Goal: Task Accomplishment & Management: Manage account settings

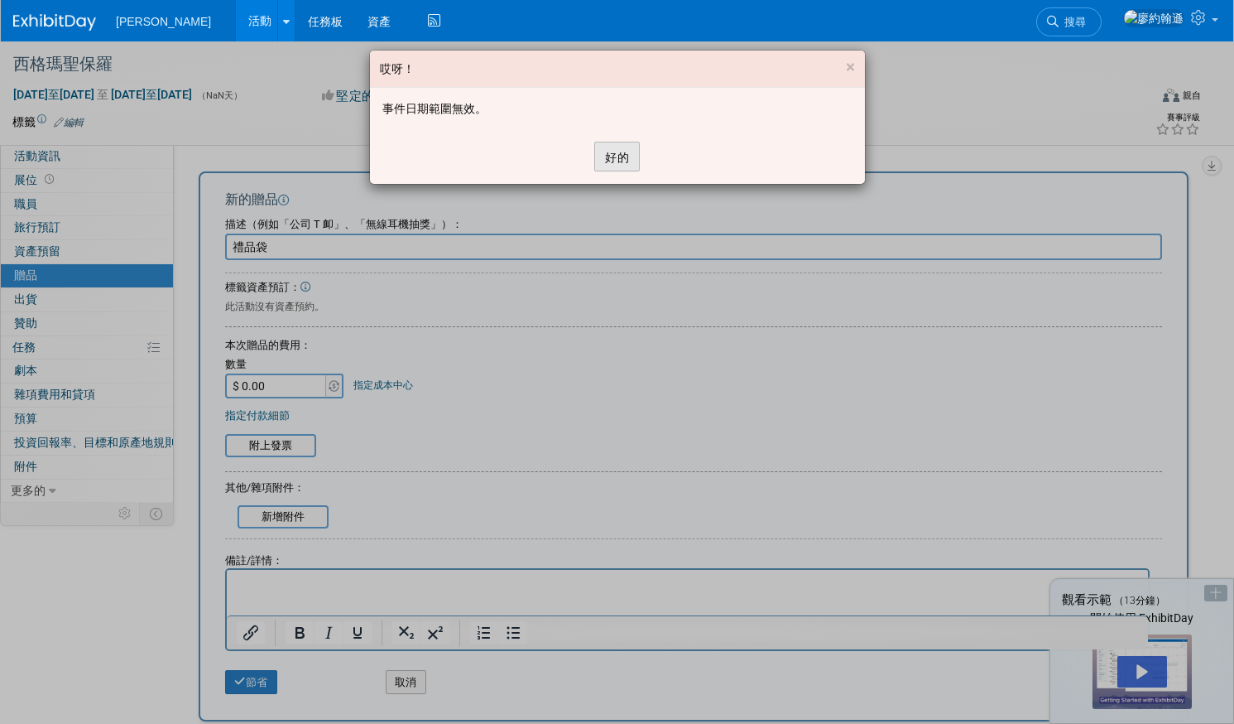
click at [616, 143] on button "好的" at bounding box center [617, 157] width 46 height 30
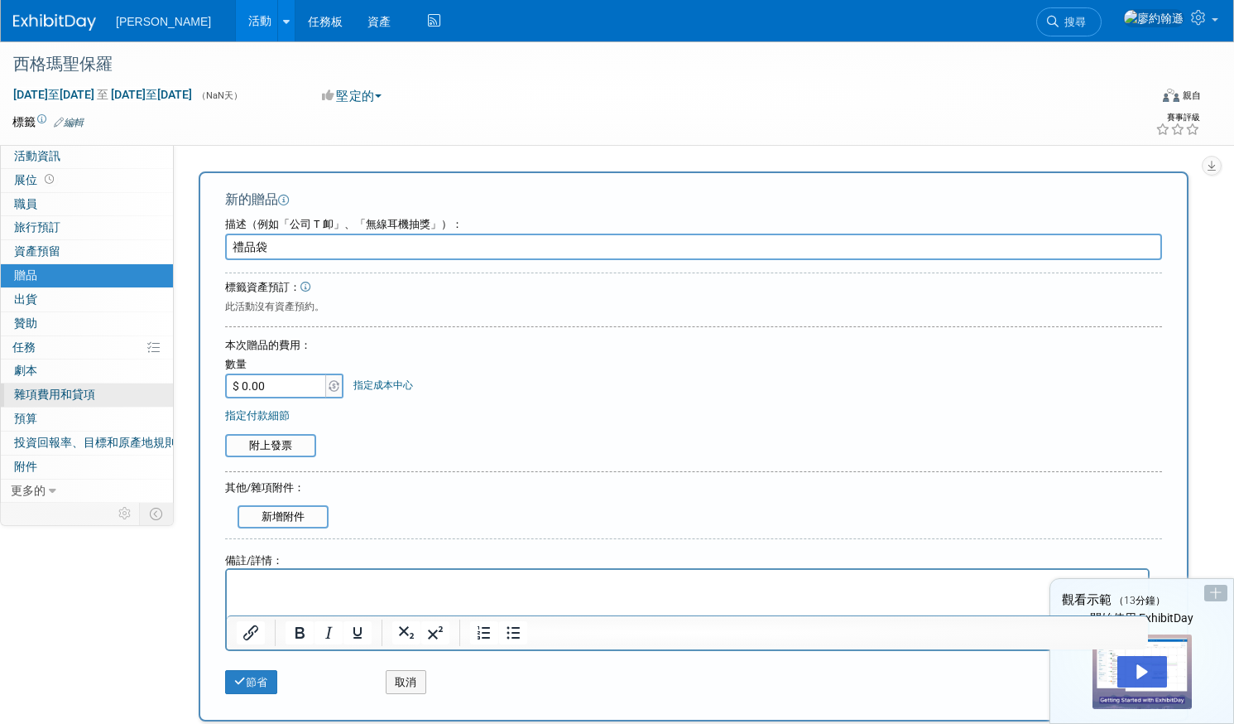
click at [113, 392] on link "0 雜項費用和貸項 0" at bounding box center [87, 394] width 172 height 23
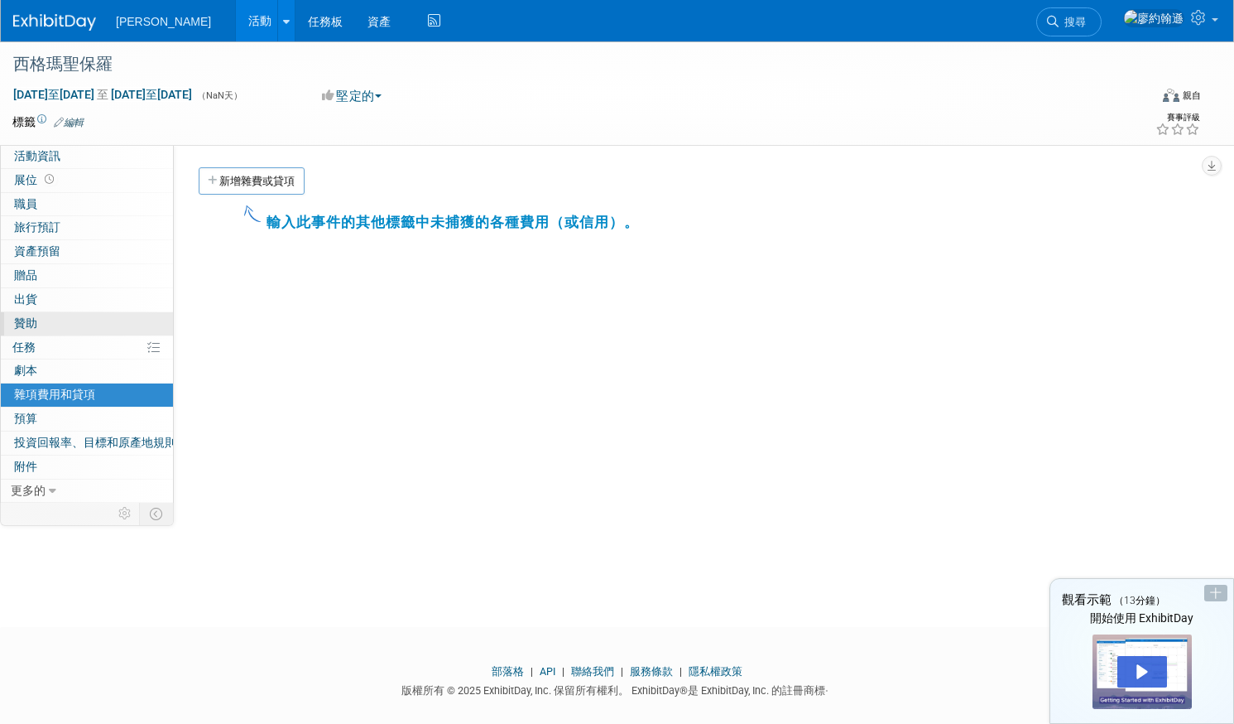
click at [84, 316] on link "0 贊助 0" at bounding box center [87, 323] width 172 height 23
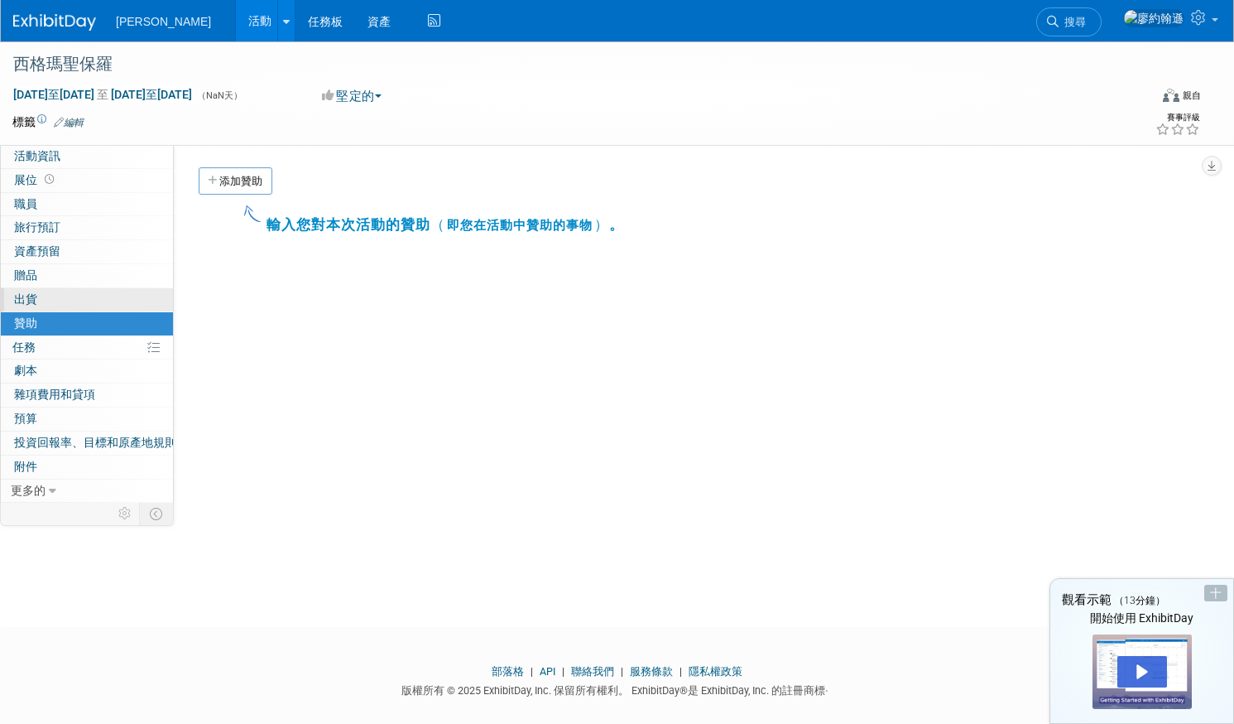
click at [84, 288] on link "0 出貨 0" at bounding box center [87, 299] width 172 height 23
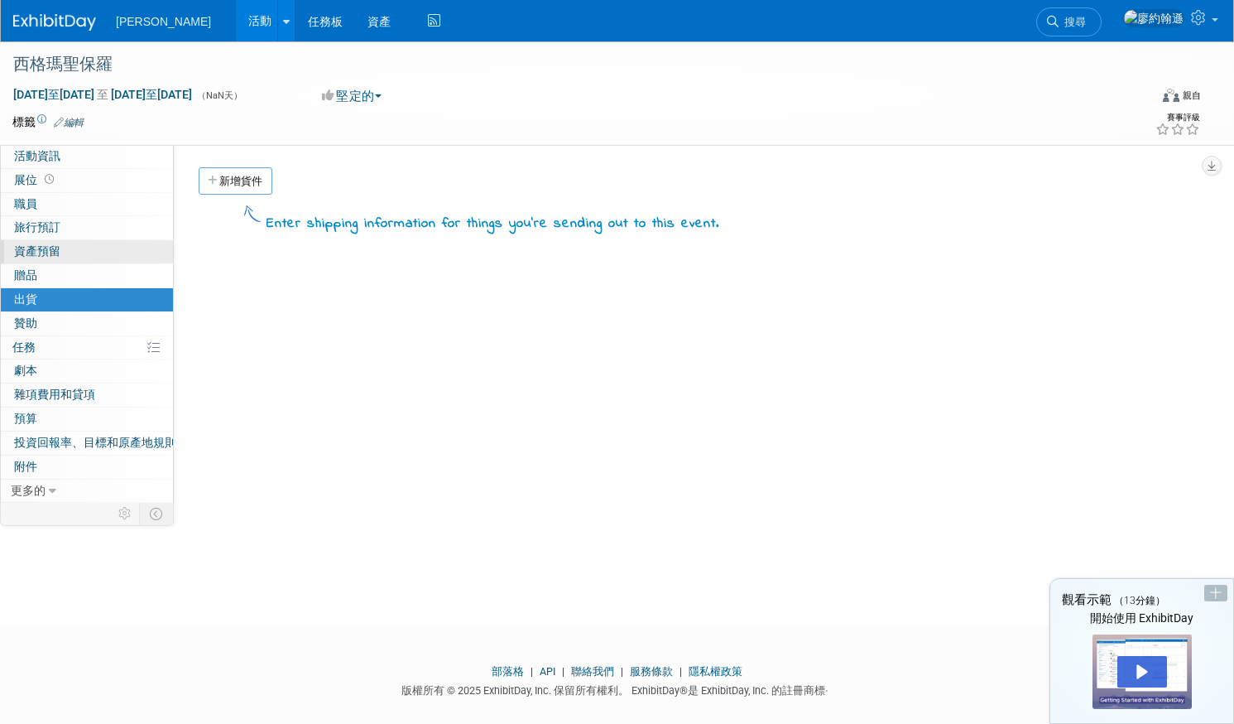
click at [81, 259] on link "0 資產預留 0" at bounding box center [87, 251] width 172 height 23
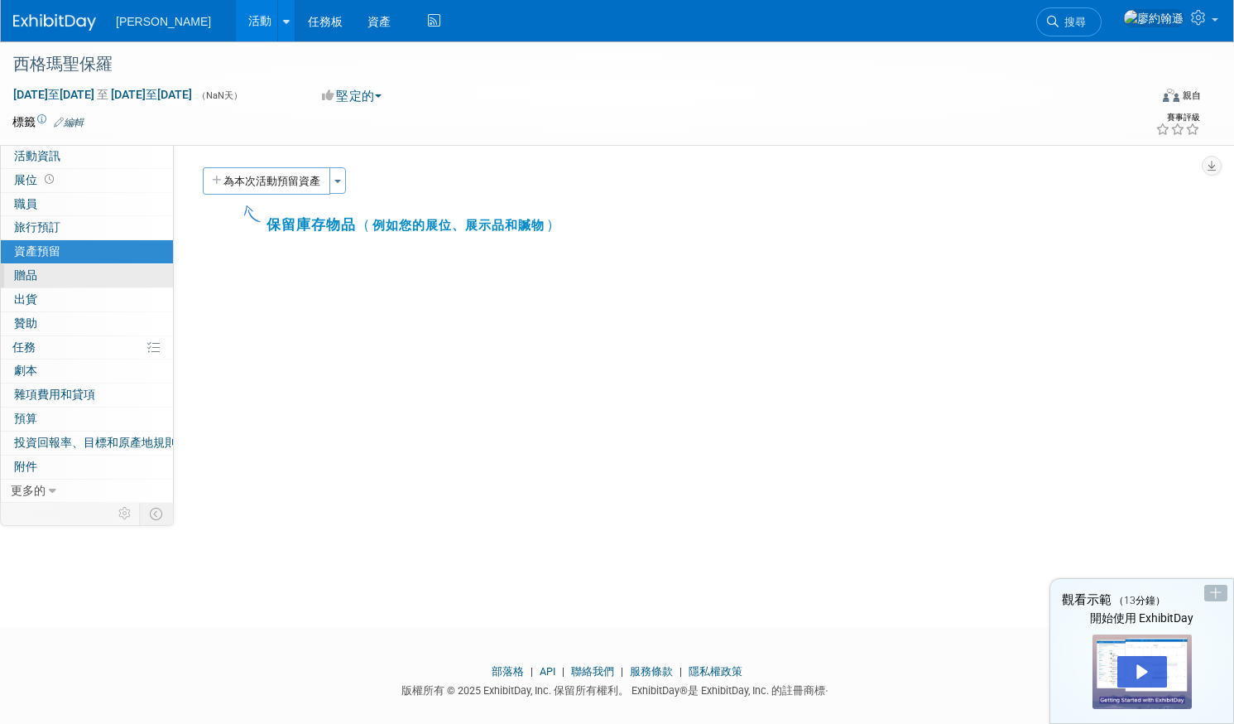
click at [75, 273] on link "0 贈品 0" at bounding box center [87, 275] width 172 height 23
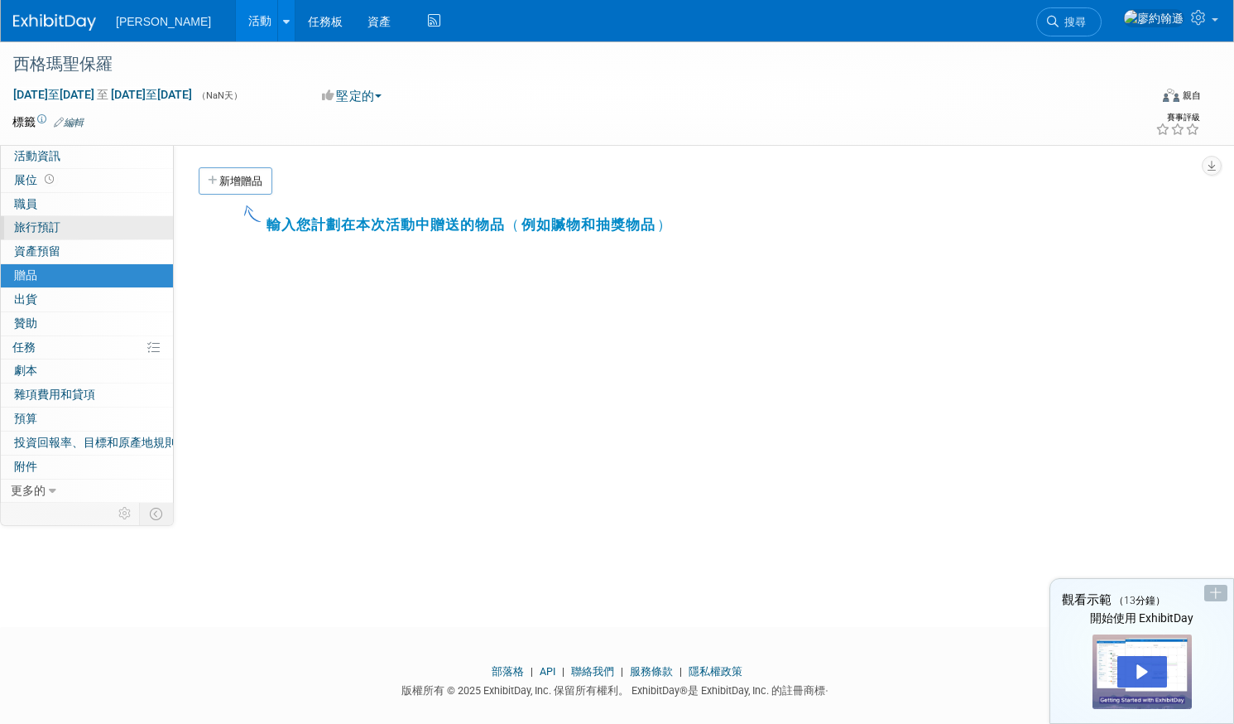
click at [79, 232] on link "0 旅行預訂 0" at bounding box center [87, 227] width 172 height 23
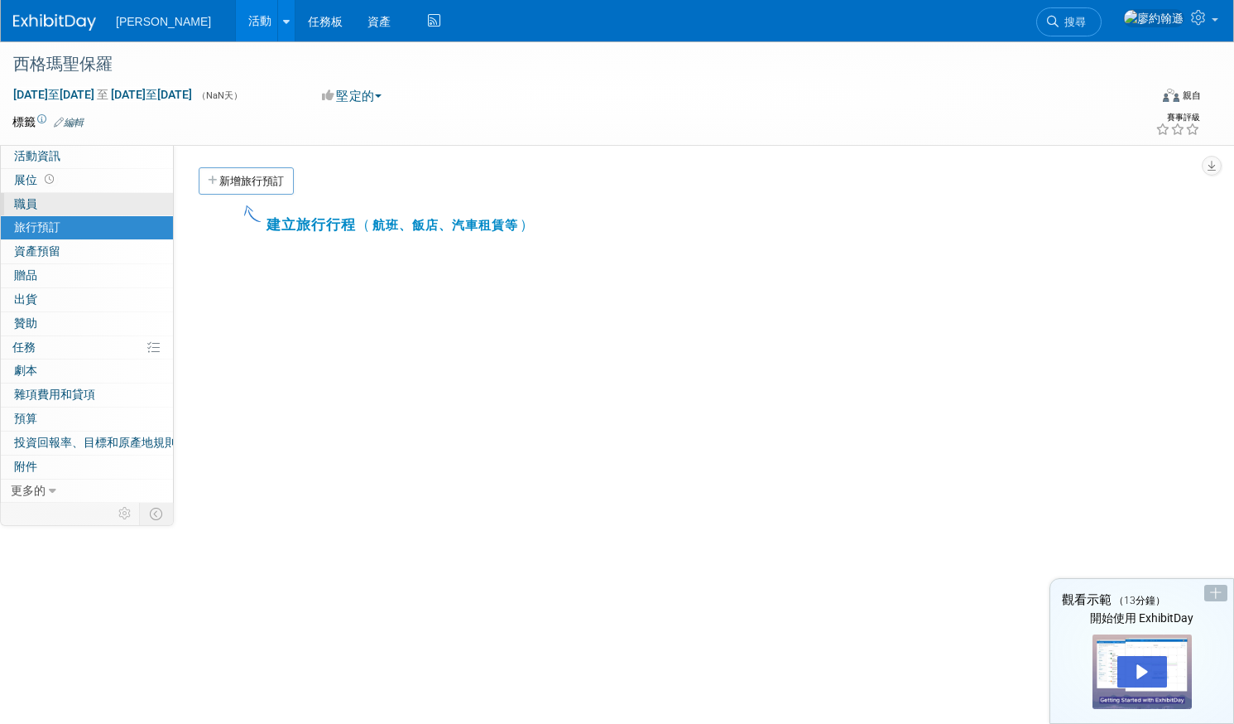
click at [79, 205] on link "0 職員 0" at bounding box center [87, 204] width 172 height 23
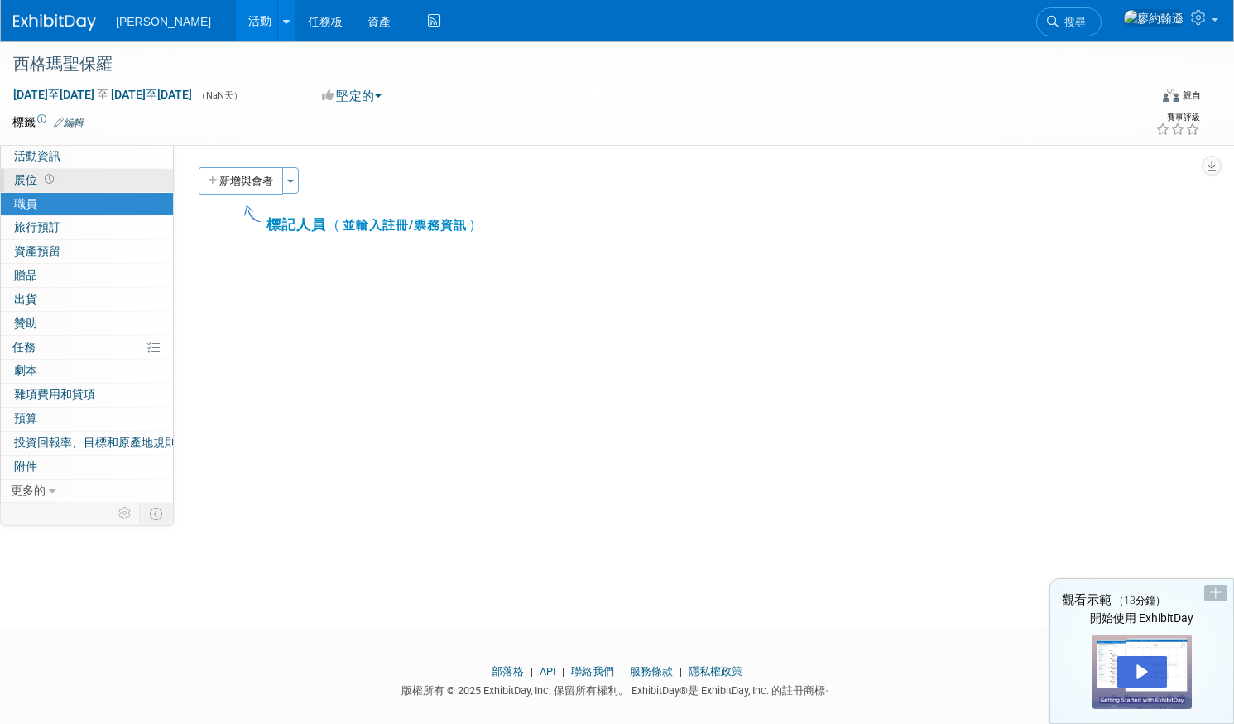
click at [89, 180] on link "展位" at bounding box center [87, 180] width 172 height 23
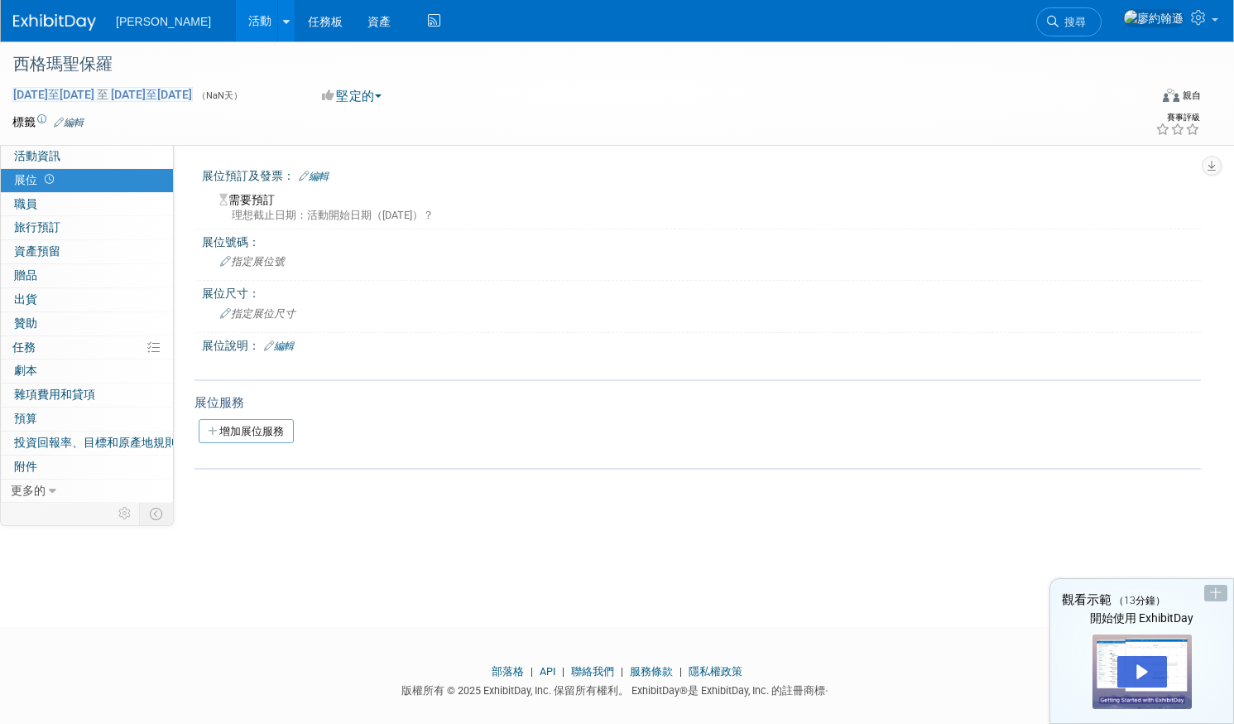
click at [74, 98] on font "[DATE]至[DATE]" at bounding box center [53, 94] width 81 height 13
type input "[DATE]至[DATE]至[DATE]至[DATE]"
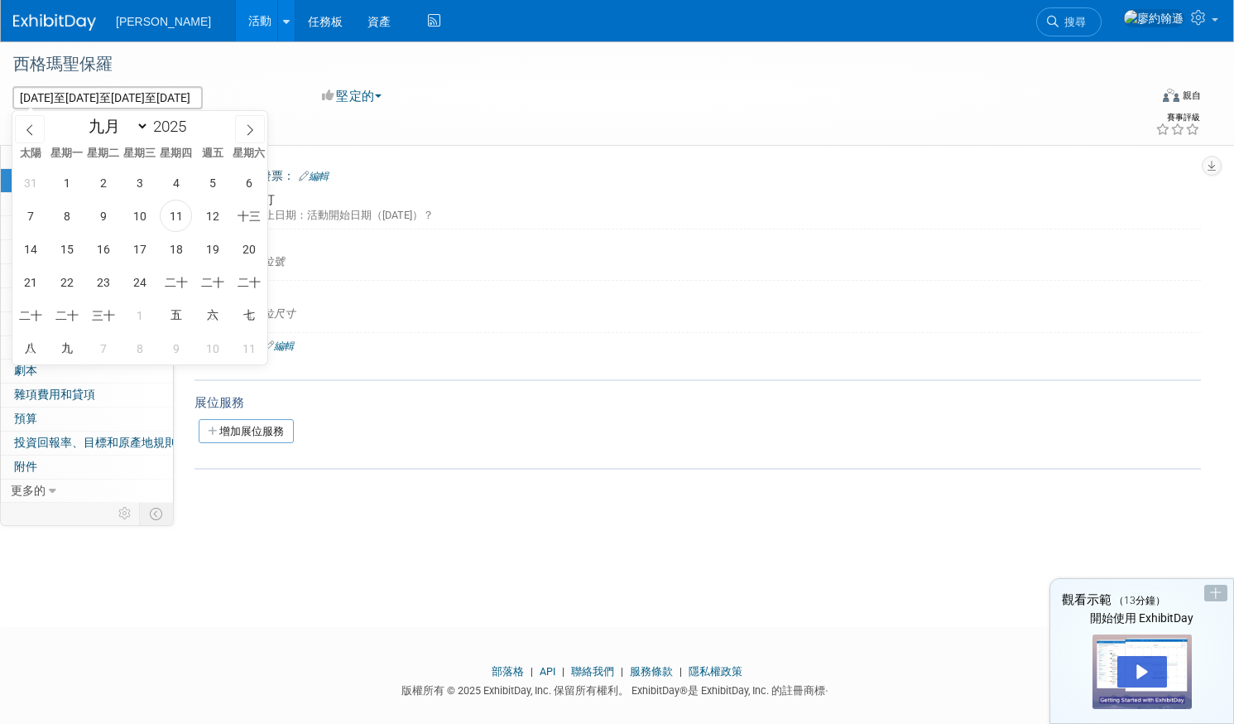
click at [74, 98] on body "[PERSON_NAME] 活動 新增事件 批次上傳事件 可共享的活動板 最近瀏覽的事件： 西格瑪[PERSON_NAME] [DATE]至[DATE] 任務…" at bounding box center [617, 362] width 1234 height 724
click at [65, 98] on input "[DATE]至[DATE]至[DATE]至[DATE]" at bounding box center [107, 97] width 190 height 23
click at [108, 128] on select "一月 二月 行進 四月 可能 六月 七月 八月 九月 十月 十一月 十二月" at bounding box center [115, 126] width 68 height 21
select select "3"
click at [81, 116] on select "一月 二月 行進 四月 可能 六月 七月 八月 九月 十月 十一月 十二月" at bounding box center [115, 126] width 68 height 21
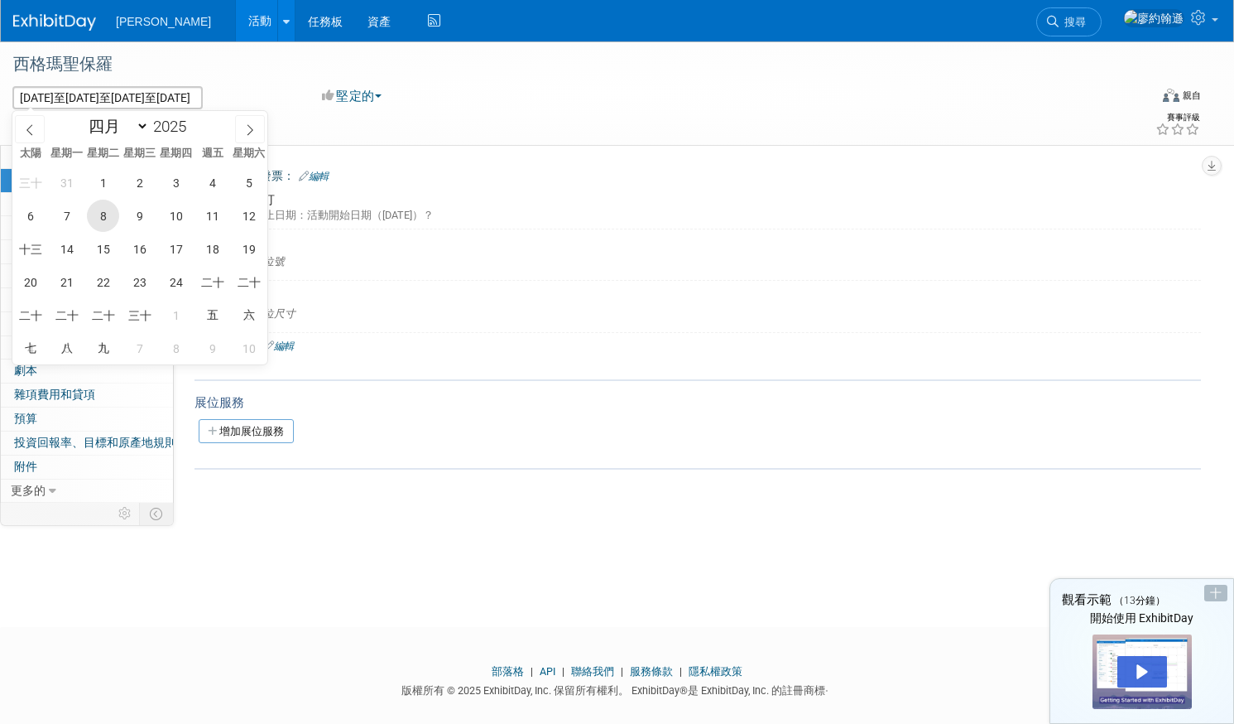
click at [116, 214] on span "8" at bounding box center [103, 216] width 32 height 32
type input "[DATE]"
click at [183, 216] on span "10" at bounding box center [176, 216] width 32 height 32
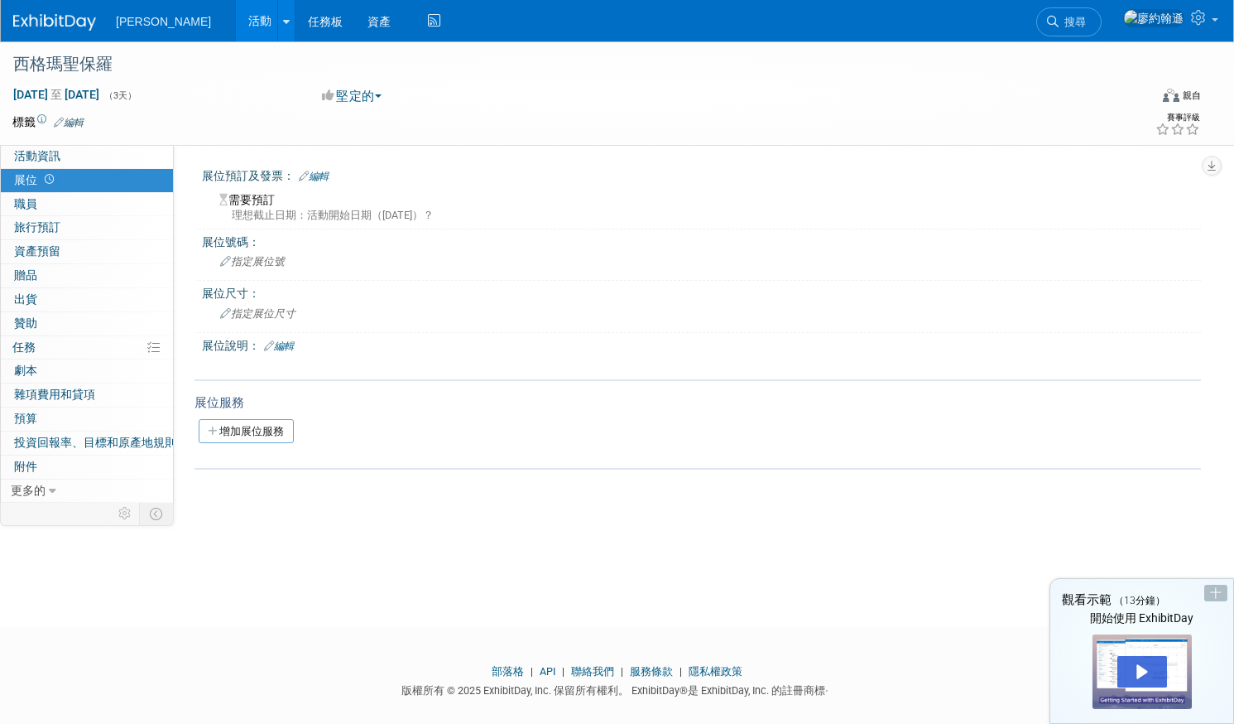
click at [284, 209] on font "理想截止日期：活動開始日期（[DATE]）？" at bounding box center [333, 215] width 202 height 12
click at [258, 198] on font "需要預訂" at bounding box center [252, 199] width 46 height 13
click at [325, 177] on font "編輯" at bounding box center [319, 177] width 20 height 12
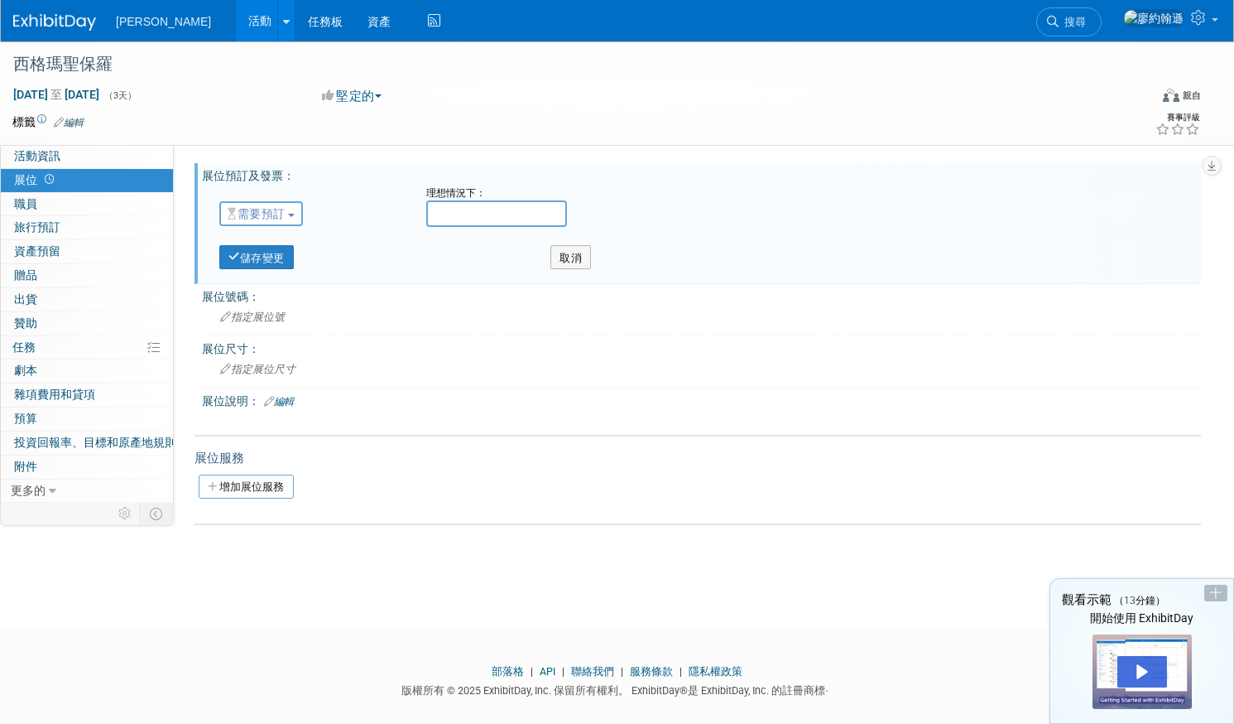
click at [286, 217] on font "需要預訂" at bounding box center [262, 213] width 48 height 13
click at [292, 241] on font "需要預訂" at bounding box center [273, 243] width 46 height 13
click at [423, 226] on div "理想情況下：" at bounding box center [787, 206] width 746 height 41
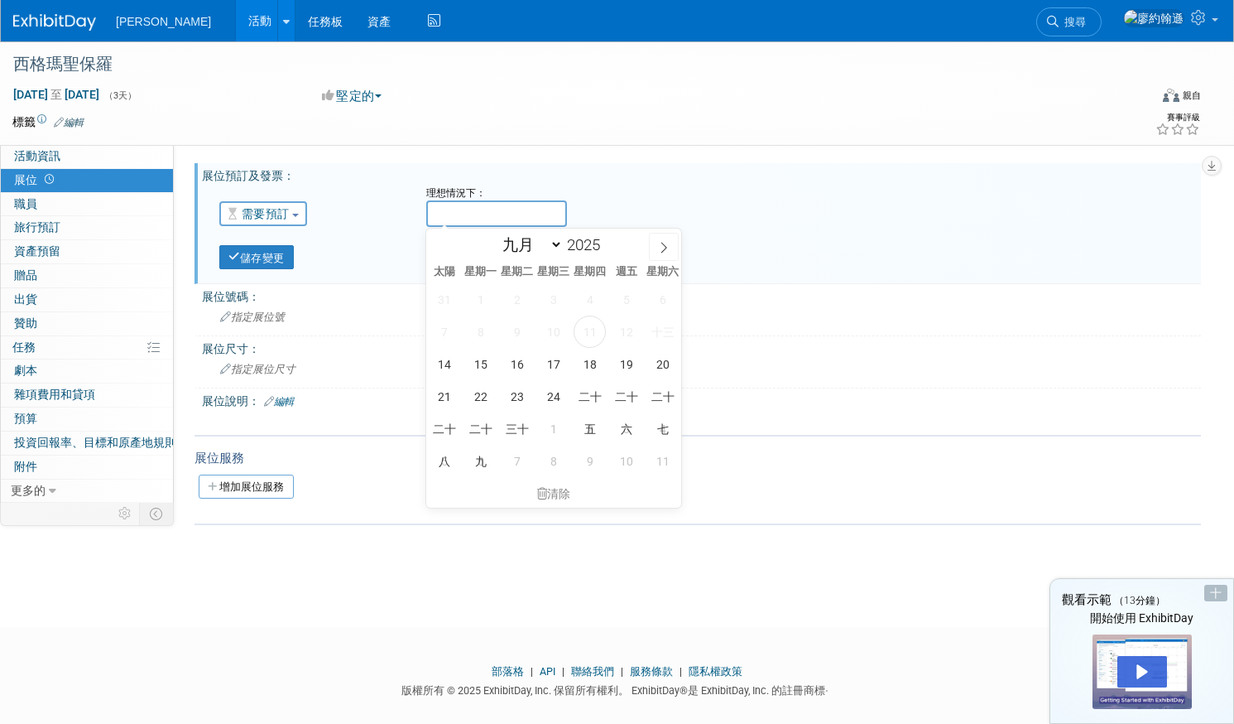
click at [458, 207] on input "text" at bounding box center [496, 213] width 141 height 26
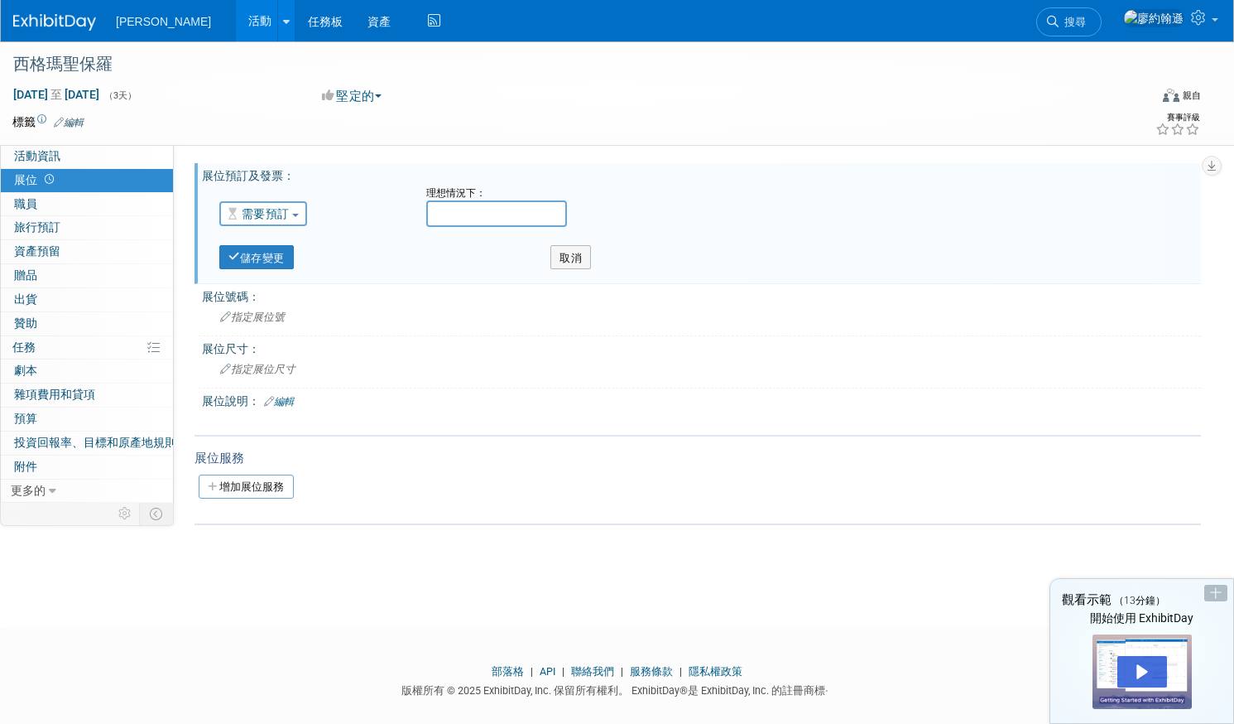
click at [281, 214] on font "需要預訂" at bounding box center [266, 213] width 48 height 13
click at [265, 283] on link "無需預約" at bounding box center [285, 292] width 131 height 25
click at [410, 248] on div "儲存變更" at bounding box center [372, 251] width 331 height 35
click at [253, 321] on font "指定展位號" at bounding box center [258, 316] width 54 height 12
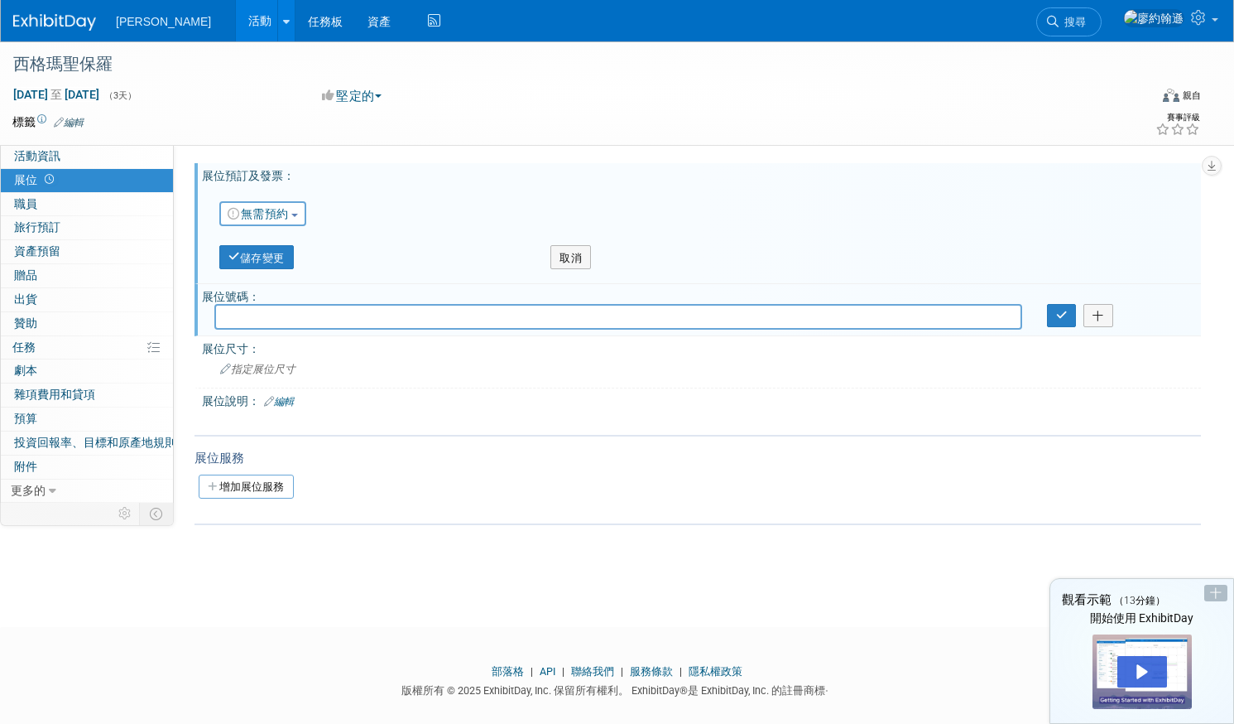
click at [253, 321] on input "text" at bounding box center [618, 317] width 808 height 26
type input "Ｏ"
type input "O80"
click at [718, 229] on div "無需預約 需要預訂 預訂的 無需預約 理想情況下：" at bounding box center [704, 210] width 994 height 48
click at [1066, 315] on icon "button" at bounding box center [1062, 315] width 12 height 11
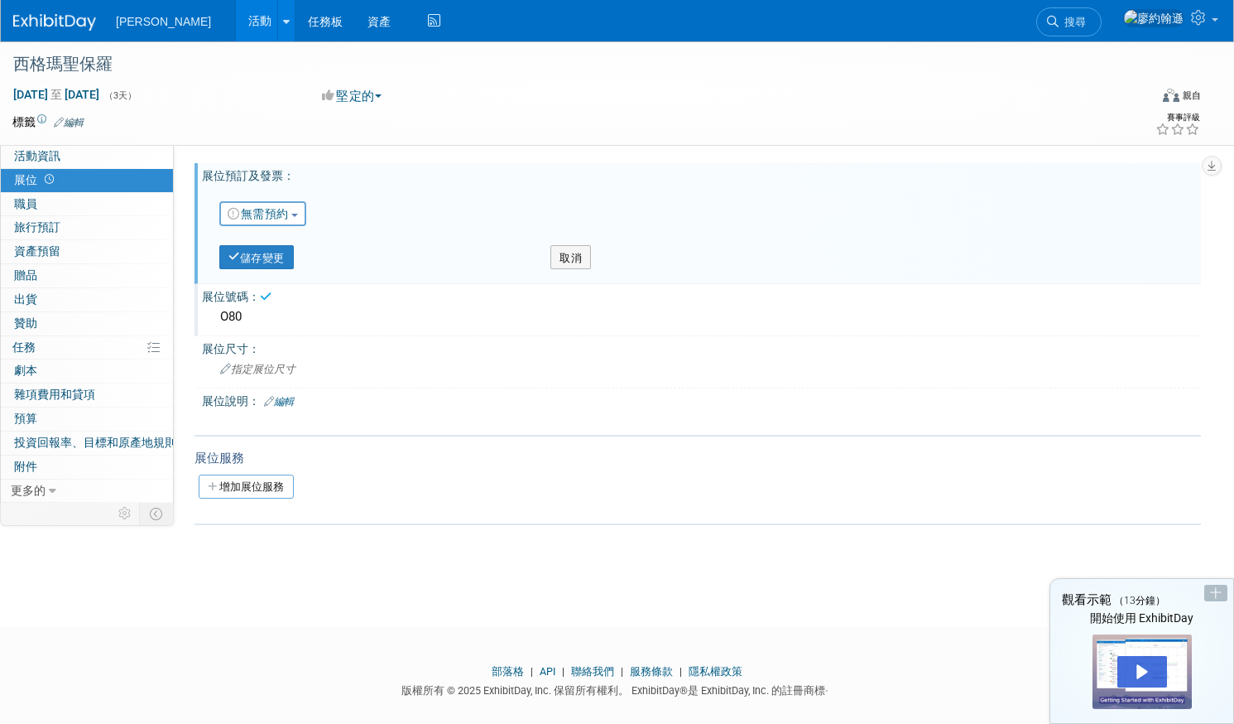
click at [479, 397] on div "展位說明： 編輯" at bounding box center [701, 399] width 999 height 22
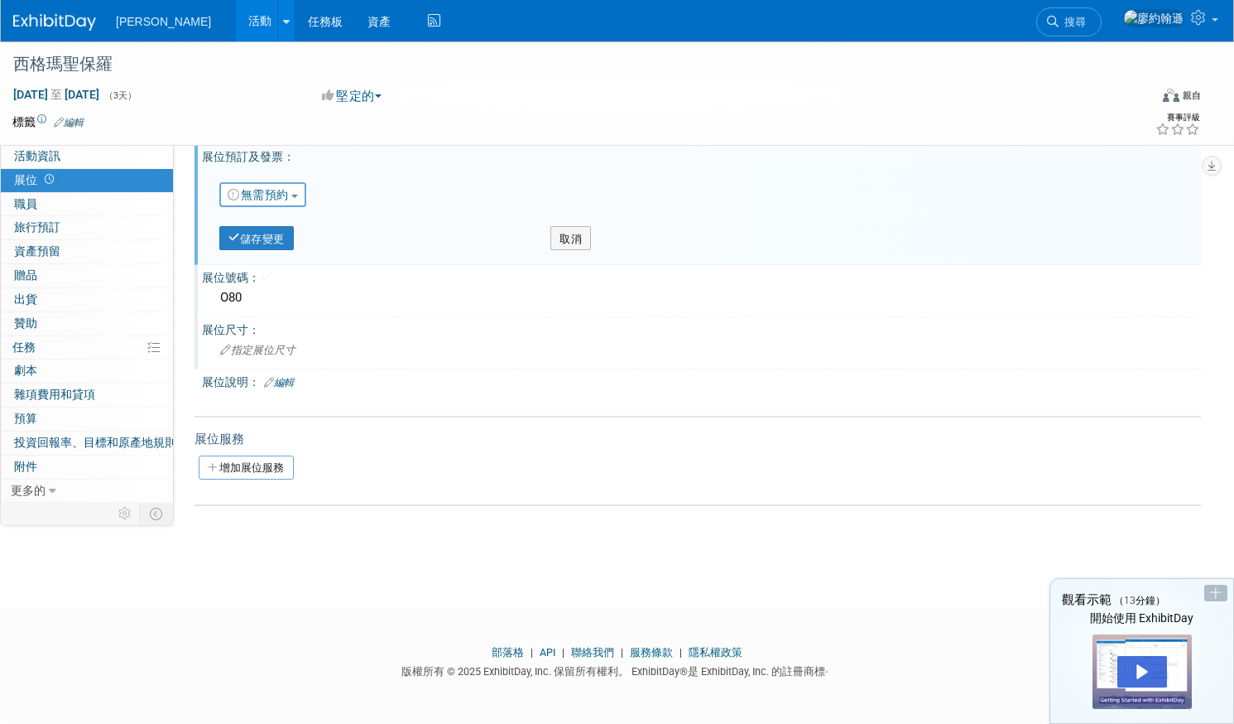
click at [270, 354] on font "指定展位尺寸" at bounding box center [263, 350] width 65 height 12
